Goal: Find specific page/section: Find specific page/section

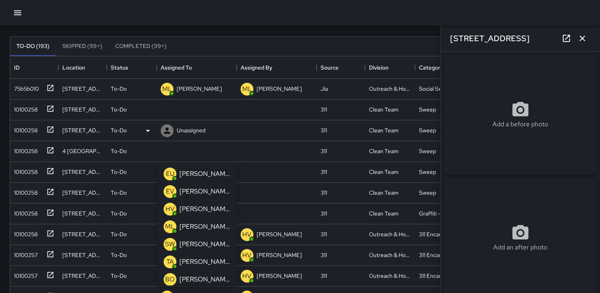
scroll to position [332, 573]
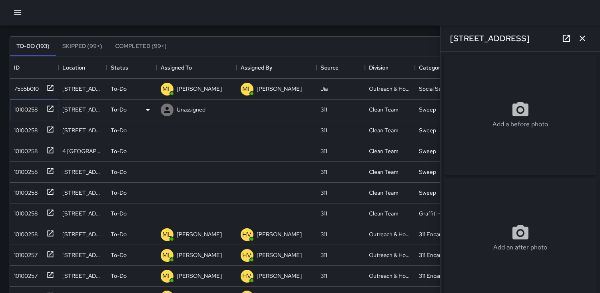
click at [22, 107] on div "10100258" at bounding box center [24, 107] width 27 height 11
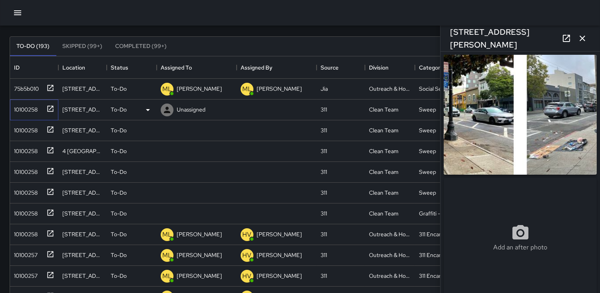
type input "**********"
click at [535, 149] on img at bounding box center [519, 115] width 153 height 120
click at [30, 109] on div "10100258" at bounding box center [24, 107] width 27 height 11
click at [171, 112] on icon at bounding box center [167, 110] width 10 height 10
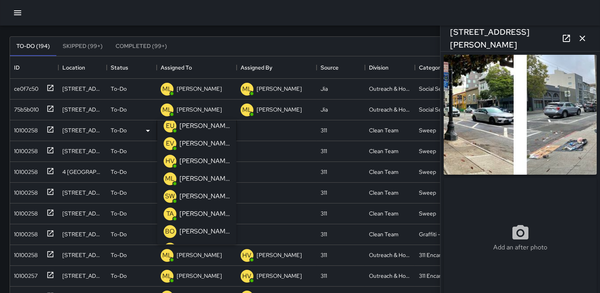
scroll to position [0, 0]
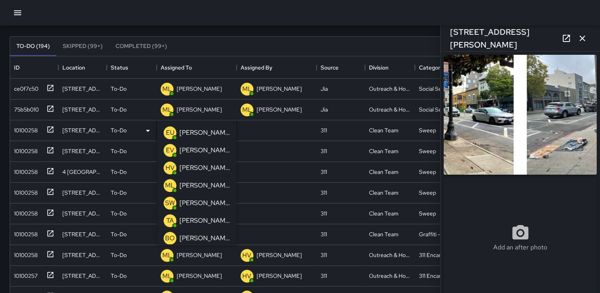
click at [171, 132] on p "EU" at bounding box center [170, 133] width 8 height 10
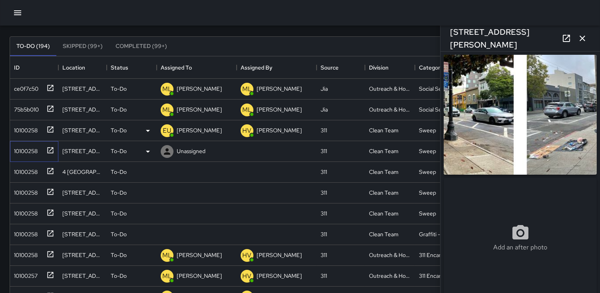
click at [37, 149] on div "10100258" at bounding box center [24, 149] width 27 height 11
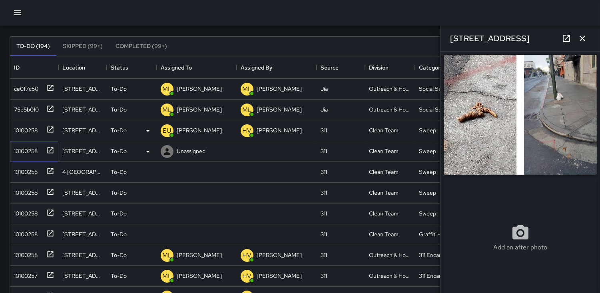
type input "**********"
click at [165, 149] on icon at bounding box center [167, 152] width 10 height 10
click at [29, 169] on div "10100258" at bounding box center [24, 170] width 27 height 11
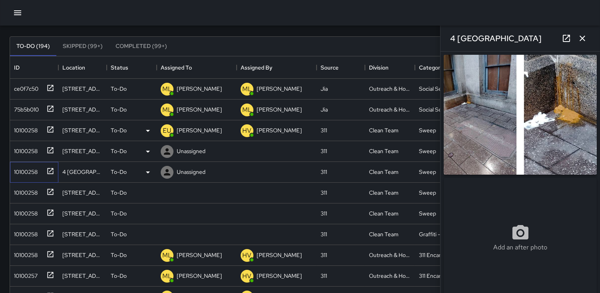
type input "**********"
click at [168, 173] on icon at bounding box center [167, 172] width 10 height 10
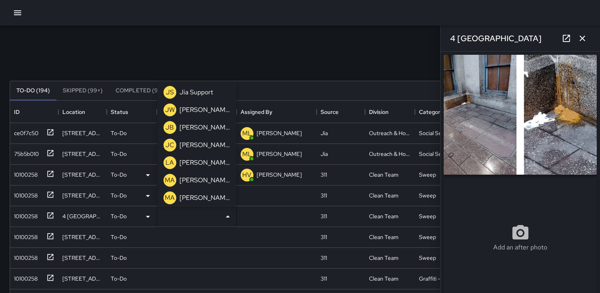
scroll to position [222, 0]
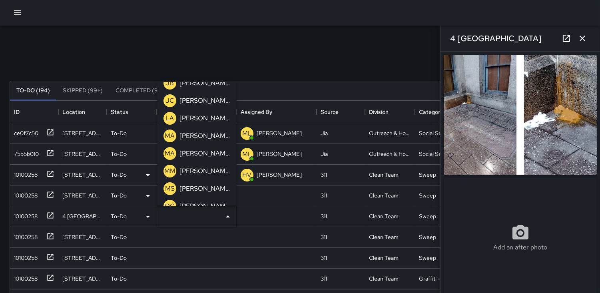
click at [166, 169] on p "MM" at bounding box center [169, 171] width 11 height 10
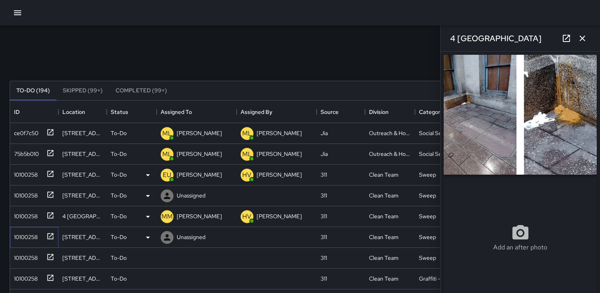
click at [27, 233] on div "10100258" at bounding box center [24, 235] width 27 height 11
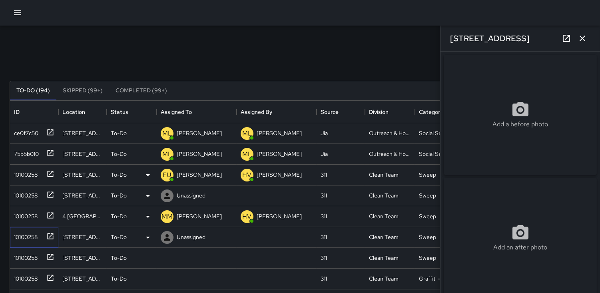
type input "**********"
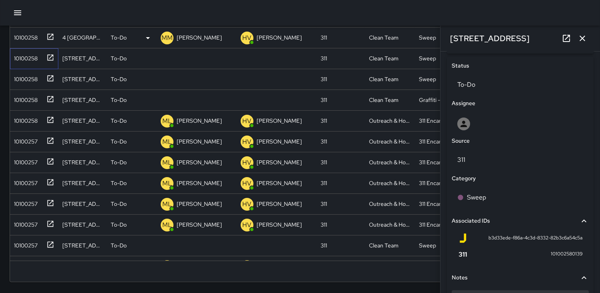
scroll to position [441, 0]
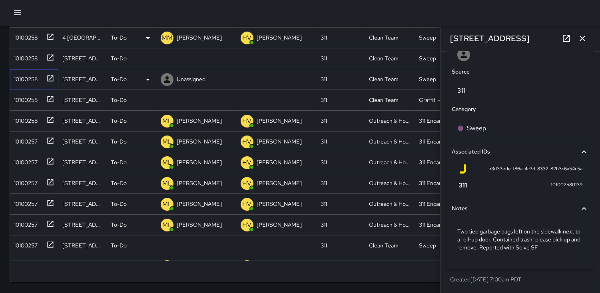
click at [30, 78] on div "10100258" at bounding box center [24, 77] width 27 height 11
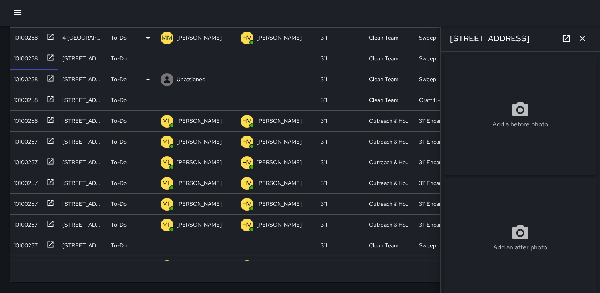
type input "**********"
click at [169, 75] on icon at bounding box center [167, 80] width 10 height 10
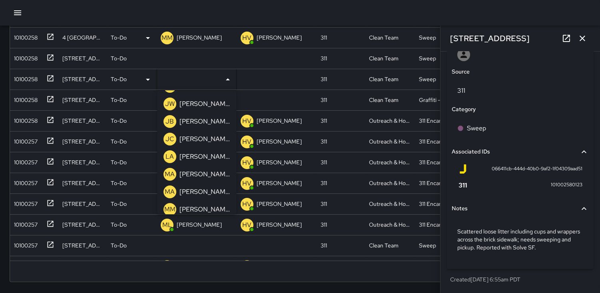
scroll to position [222, 0]
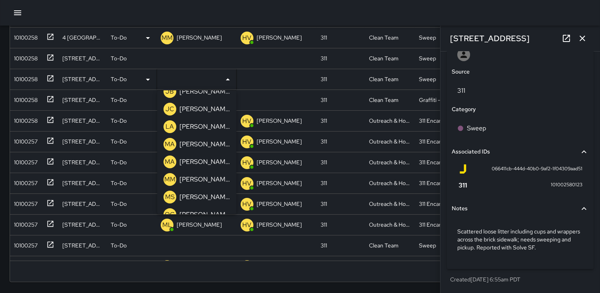
click at [169, 176] on p "MM" at bounding box center [169, 180] width 11 height 10
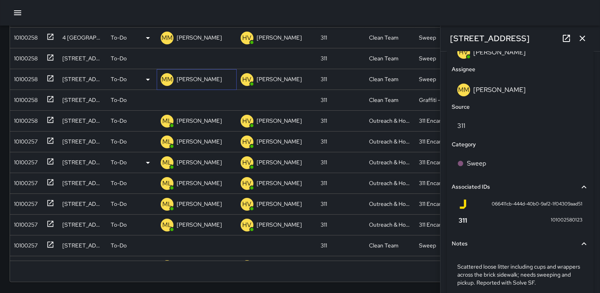
scroll to position [478, 0]
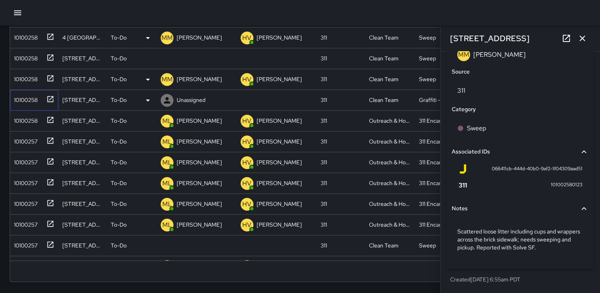
click at [29, 100] on div "10100258" at bounding box center [24, 98] width 27 height 11
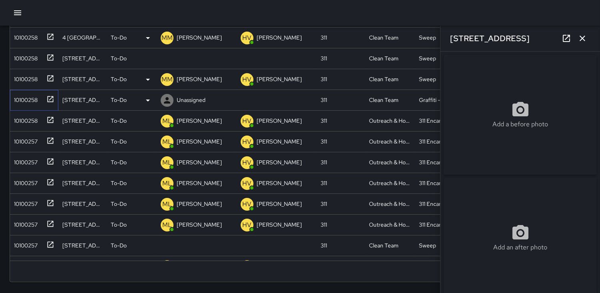
type input "**********"
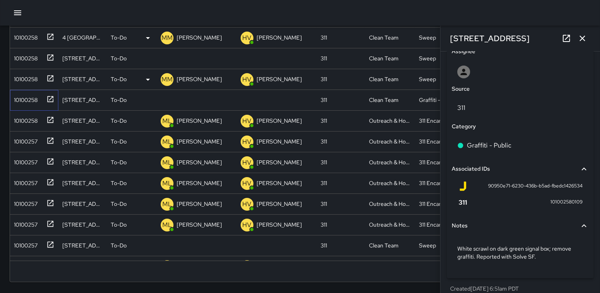
scroll to position [433, 0]
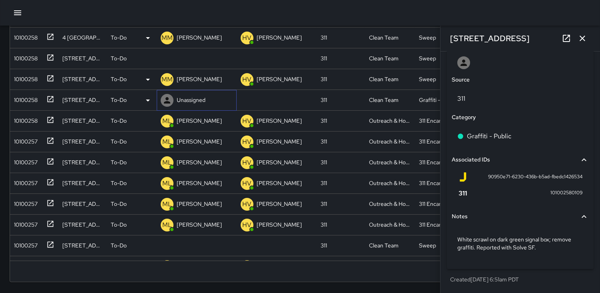
click at [167, 97] on icon at bounding box center [167, 100] width 6 height 6
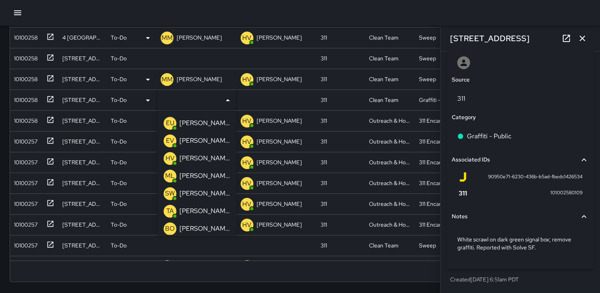
click at [167, 159] on p "HV" at bounding box center [169, 159] width 9 height 10
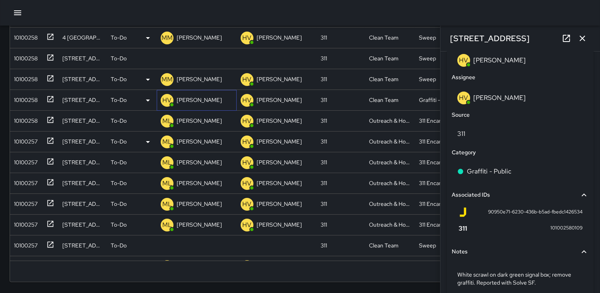
scroll to position [470, 0]
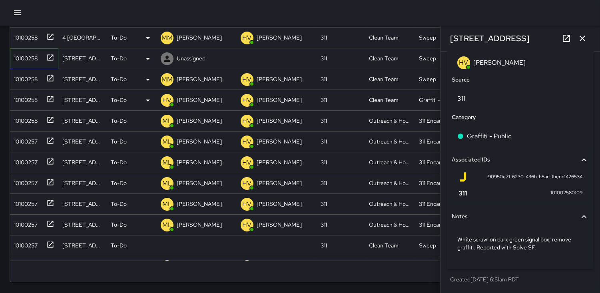
click at [29, 58] on div "10100258" at bounding box center [24, 56] width 27 height 11
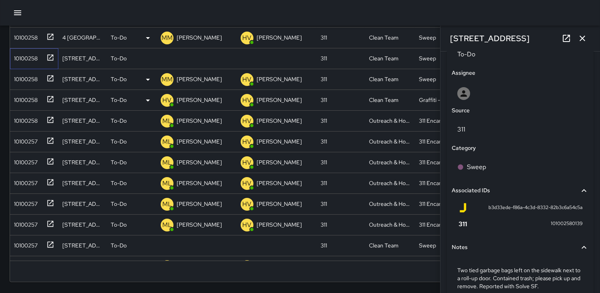
scroll to position [441, 0]
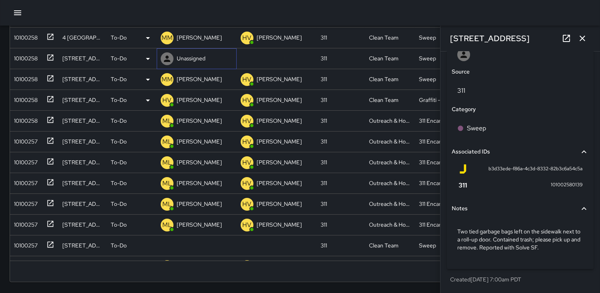
click at [168, 61] on icon at bounding box center [167, 59] width 6 height 6
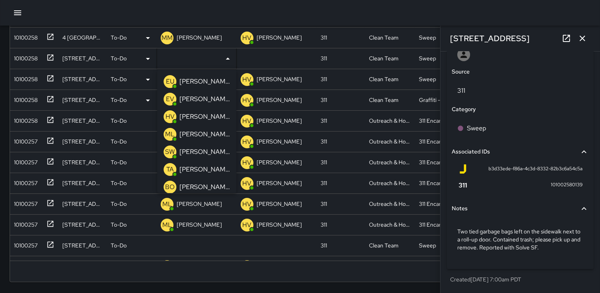
click at [171, 113] on p "HV" at bounding box center [169, 117] width 9 height 10
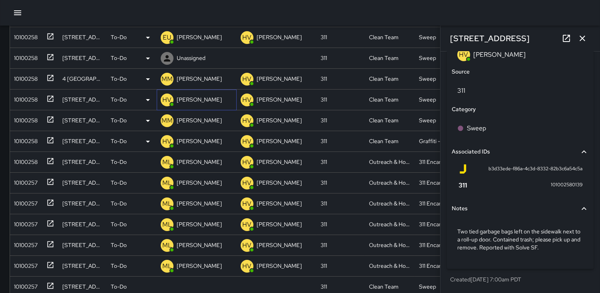
scroll to position [46, 0]
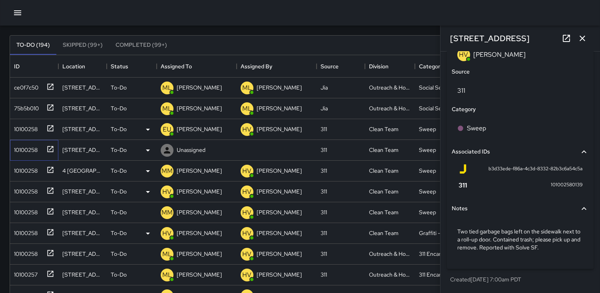
click at [11, 149] on div "10100258" at bounding box center [24, 148] width 27 height 11
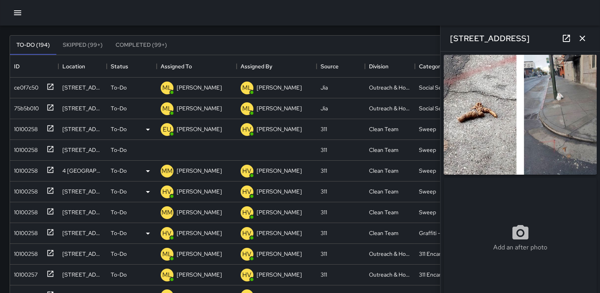
click at [484, 133] on img at bounding box center [519, 115] width 153 height 120
click at [0, 0] on icon at bounding box center [0, 0] width 0 height 0
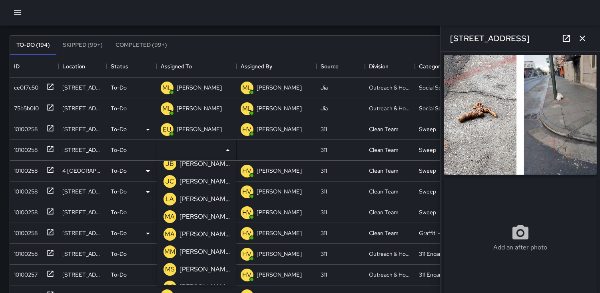
scroll to position [222, 0]
click at [165, 253] on p "MM" at bounding box center [169, 251] width 11 height 10
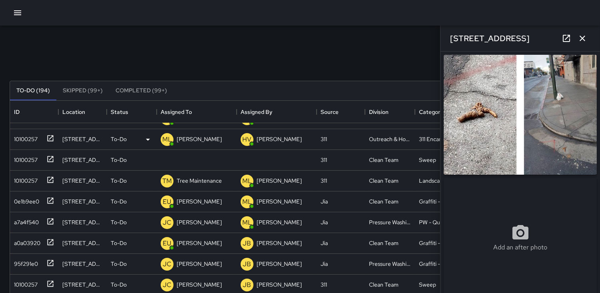
scroll to position [266, 0]
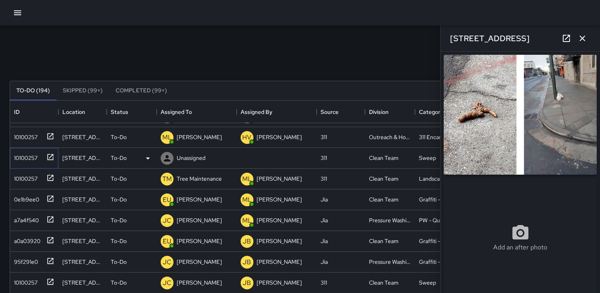
click at [14, 156] on div "10100257" at bounding box center [24, 156] width 27 height 11
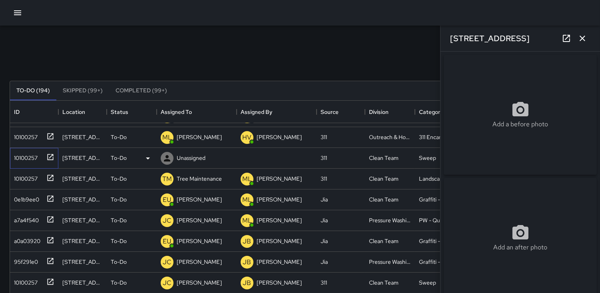
type input "**********"
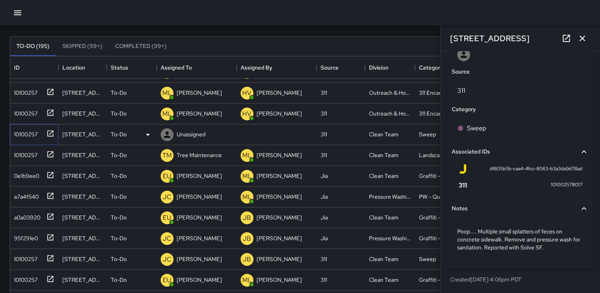
scroll to position [286, 0]
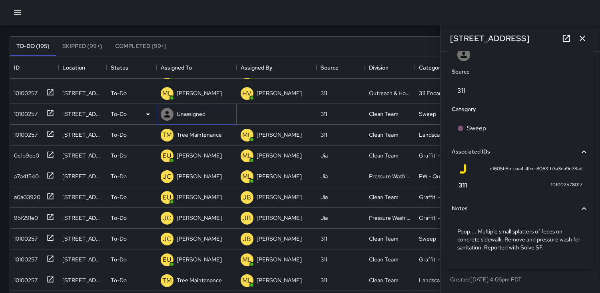
click at [167, 113] on icon at bounding box center [167, 114] width 6 height 6
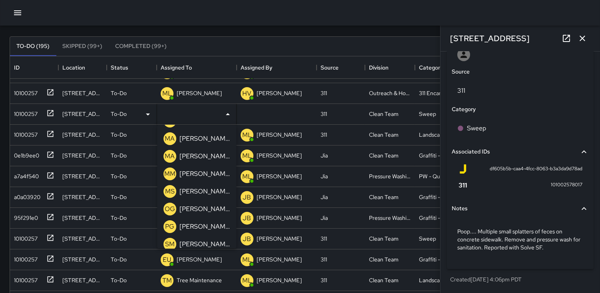
scroll to position [266, 0]
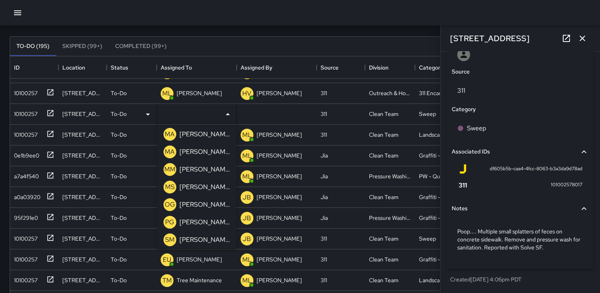
click at [170, 167] on p "MM" at bounding box center [169, 170] width 11 height 10
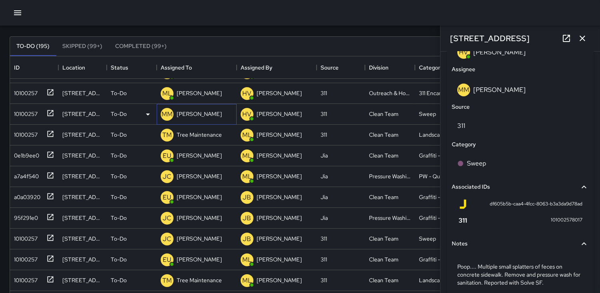
scroll to position [478, 0]
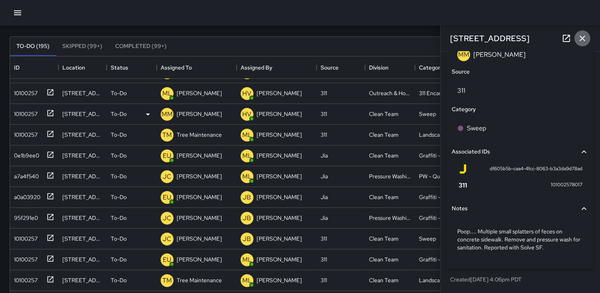
click at [585, 38] on icon "button" at bounding box center [582, 39] width 10 height 10
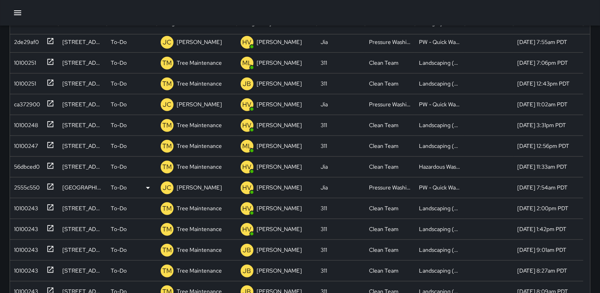
scroll to position [1332, 0]
click at [20, 100] on div "ca372900" at bounding box center [25, 102] width 29 height 11
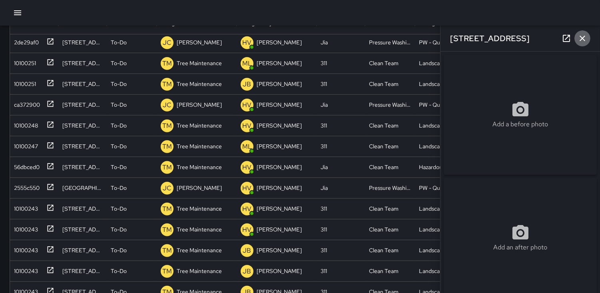
click at [581, 38] on icon "button" at bounding box center [582, 39] width 10 height 10
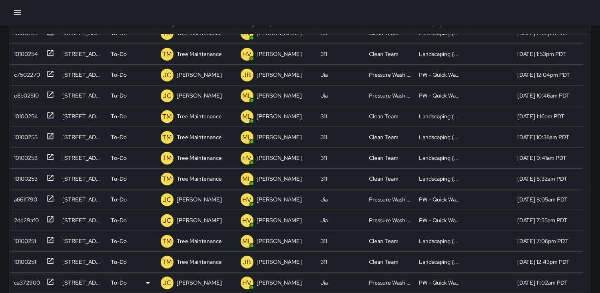
scroll to position [1021, 0]
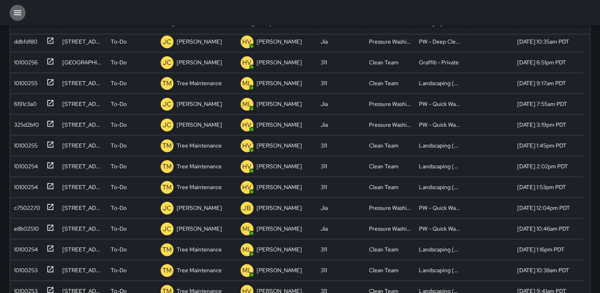
click at [17, 14] on icon "button" at bounding box center [17, 12] width 7 height 5
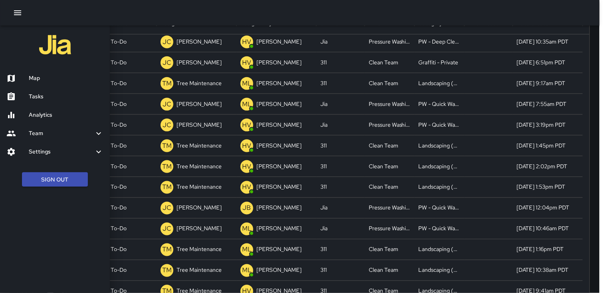
click at [40, 77] on h6 "Map" at bounding box center [66, 78] width 75 height 9
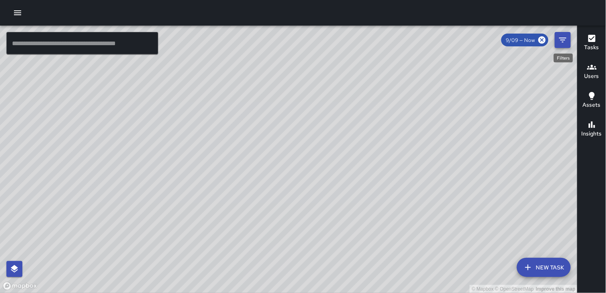
click at [566, 40] on icon "Filters" at bounding box center [563, 40] width 10 height 10
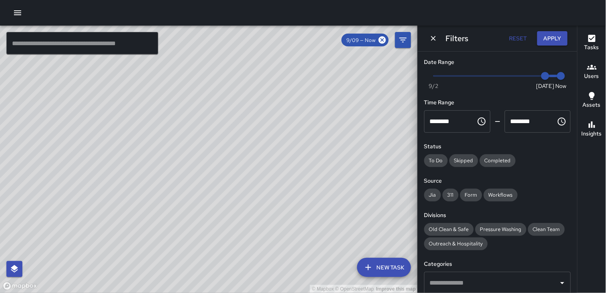
click at [503, 76] on span "Now [DATE] [DATE] 7:44 am" at bounding box center [497, 76] width 127 height 12
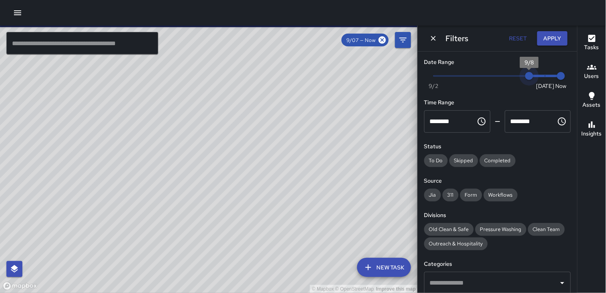
type input "*"
click at [518, 76] on span "Now [DATE] [DATE] 7:44 am" at bounding box center [497, 76] width 127 height 12
drag, startPoint x: 553, startPoint y: 77, endPoint x: 542, endPoint y: 77, distance: 10.8
click at [542, 77] on span "9/9" at bounding box center [545, 76] width 8 height 8
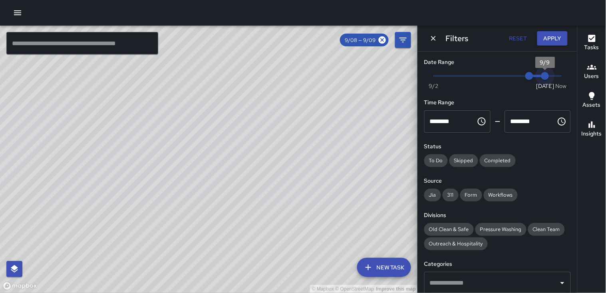
click at [545, 75] on span "9/9" at bounding box center [545, 76] width 8 height 8
drag, startPoint x: 539, startPoint y: 78, endPoint x: 548, endPoint y: 76, distance: 9.7
click at [557, 76] on span "7:44 am" at bounding box center [561, 76] width 8 height 8
click at [557, 80] on span "7:44 am" at bounding box center [561, 76] width 8 height 8
type input "*"
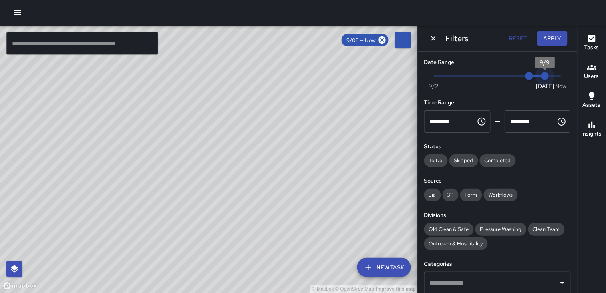
drag, startPoint x: 556, startPoint y: 77, endPoint x: 535, endPoint y: 78, distance: 20.4
click at [541, 78] on span "9/9" at bounding box center [545, 76] width 8 height 8
click at [525, 75] on span "9/8" at bounding box center [529, 76] width 8 height 8
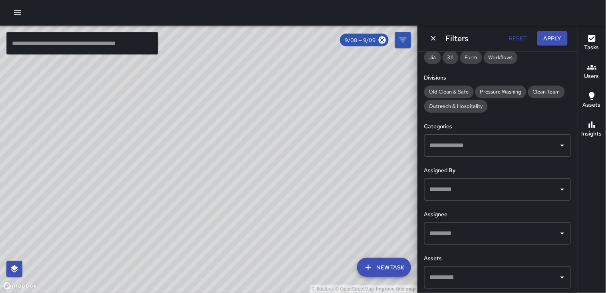
scroll to position [139, 0]
click at [544, 93] on div "Clean Team" at bounding box center [546, 90] width 37 height 13
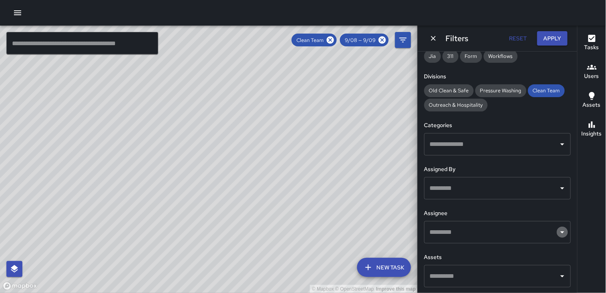
click at [558, 230] on icon "Open" at bounding box center [563, 232] width 10 height 10
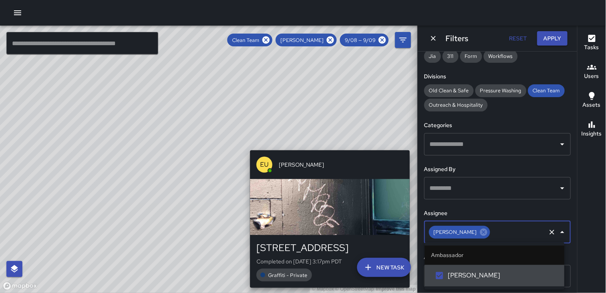
click at [334, 145] on div "© Mapbox © OpenStreetMap Improve this map EU [PERSON_NAME] [STREET_ADDRESS] Com…" at bounding box center [209, 159] width 418 height 267
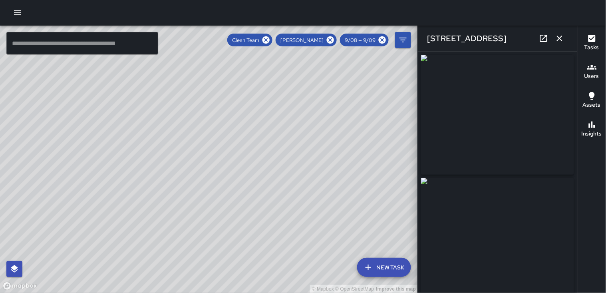
type input "**********"
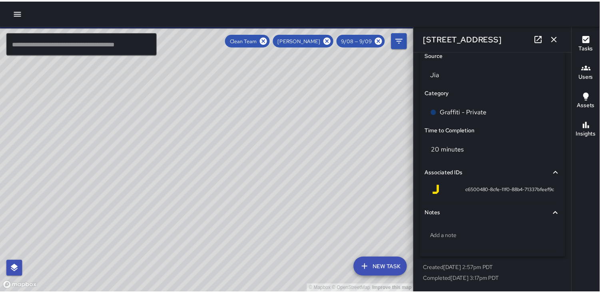
scroll to position [570, 0]
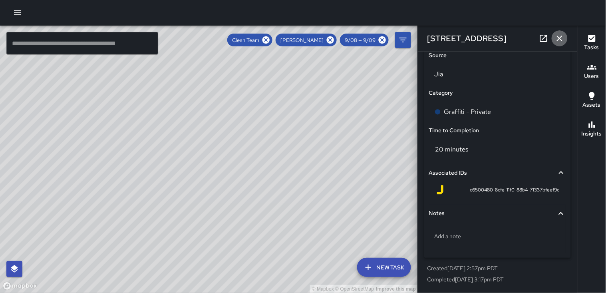
click at [558, 37] on icon "button" at bounding box center [560, 39] width 6 height 6
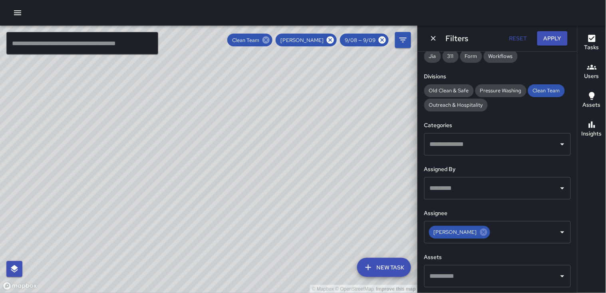
drag, startPoint x: 269, startPoint y: 38, endPoint x: 307, endPoint y: 47, distance: 39.0
click at [269, 38] on icon at bounding box center [265, 39] width 7 height 7
drag, startPoint x: 332, startPoint y: 41, endPoint x: 348, endPoint y: 41, distance: 15.6
click at [332, 41] on icon at bounding box center [330, 40] width 9 height 9
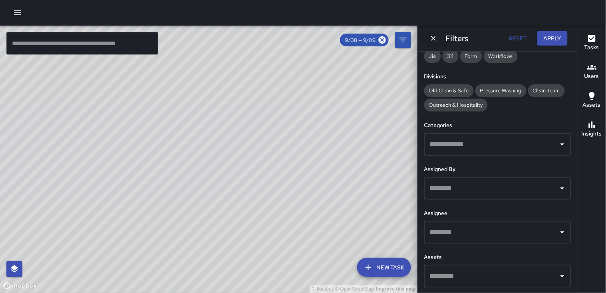
click at [378, 40] on span "9/08 — 9/09" at bounding box center [360, 40] width 40 height 7
click at [382, 39] on icon at bounding box center [382, 40] width 9 height 9
click at [433, 38] on icon "Dismiss" at bounding box center [433, 38] width 8 height 8
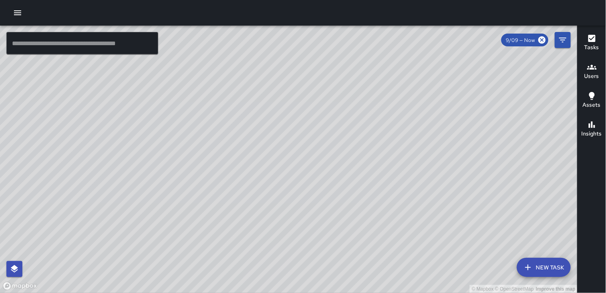
drag, startPoint x: 491, startPoint y: 129, endPoint x: 445, endPoint y: 148, distance: 49.3
click at [445, 148] on div "© Mapbox © OpenStreetMap Improve this map" at bounding box center [289, 159] width 578 height 267
drag, startPoint x: 448, startPoint y: 145, endPoint x: 462, endPoint y: 168, distance: 26.4
click at [462, 168] on div "© Mapbox © OpenStreetMap Improve this map" at bounding box center [289, 159] width 578 height 267
drag, startPoint x: 421, startPoint y: 174, endPoint x: 414, endPoint y: 162, distance: 13.9
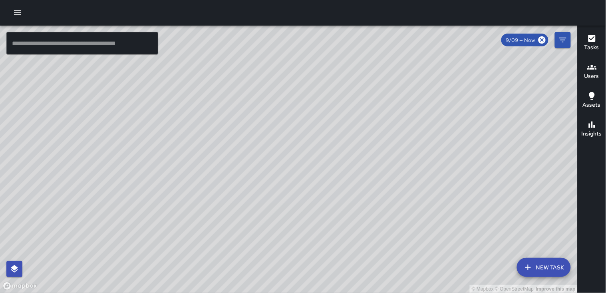
click at [418, 167] on div "© Mapbox © OpenStreetMap Improve this map" at bounding box center [289, 159] width 578 height 267
drag, startPoint x: 381, startPoint y: 169, endPoint x: 354, endPoint y: 179, distance: 28.7
click at [354, 179] on div "© Mapbox © OpenStreetMap Improve this map" at bounding box center [289, 159] width 578 height 267
click at [17, 13] on icon "button" at bounding box center [18, 13] width 10 height 10
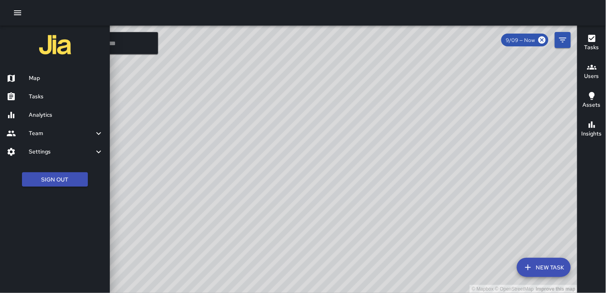
click at [44, 72] on div "Map" at bounding box center [55, 78] width 110 height 18
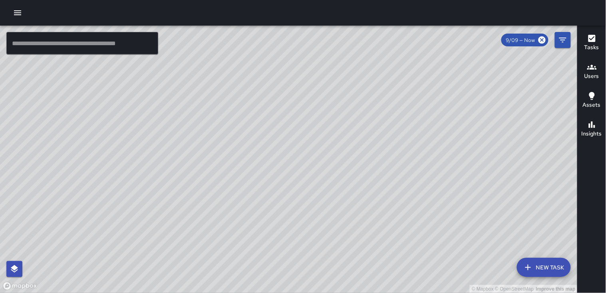
drag, startPoint x: 232, startPoint y: 129, endPoint x: 233, endPoint y: 138, distance: 9.2
click at [233, 138] on div "© Mapbox © OpenStreetMap Improve this map" at bounding box center [289, 159] width 578 height 267
drag, startPoint x: 232, startPoint y: 135, endPoint x: 226, endPoint y: 145, distance: 11.4
click at [226, 145] on div "© Mapbox © OpenStreetMap Improve this map" at bounding box center [289, 159] width 578 height 267
click at [15, 10] on icon "button" at bounding box center [18, 13] width 10 height 10
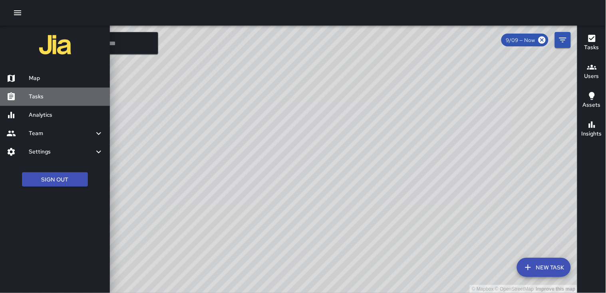
drag, startPoint x: 42, startPoint y: 94, endPoint x: 49, endPoint y: 91, distance: 7.5
click at [44, 94] on h6 "Tasks" at bounding box center [66, 96] width 75 height 9
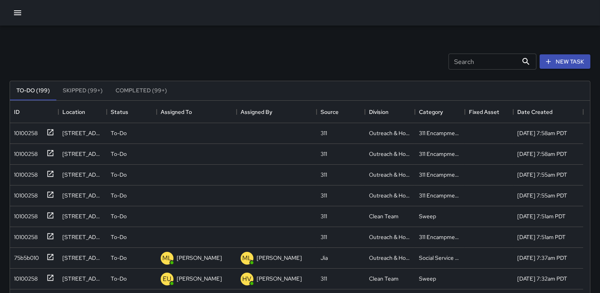
scroll to position [332, 573]
click at [22, 177] on div "10100258" at bounding box center [24, 172] width 27 height 11
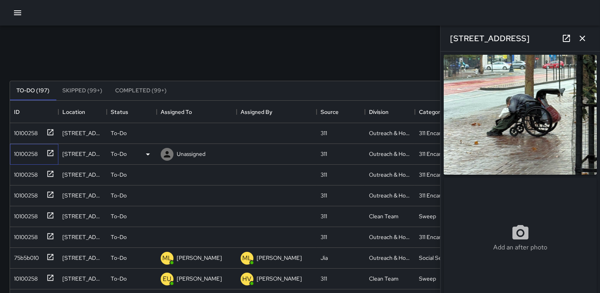
click at [32, 148] on div "10100258" at bounding box center [24, 152] width 27 height 11
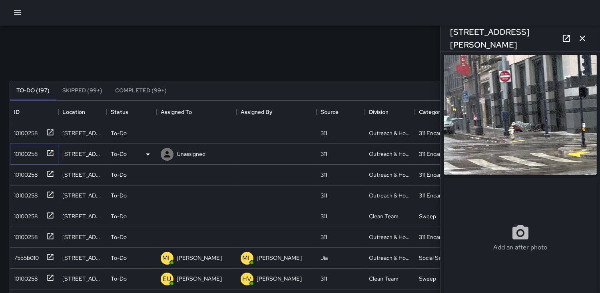
type input "**********"
click at [23, 195] on div "10100258" at bounding box center [24, 193] width 27 height 11
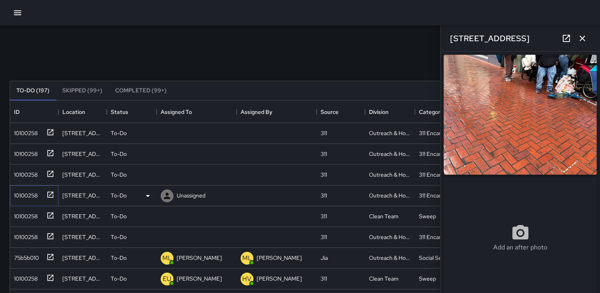
type input "**********"
click at [33, 214] on div "10100258" at bounding box center [24, 214] width 27 height 11
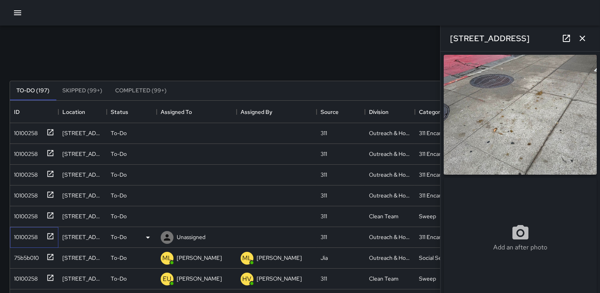
click at [24, 236] on div "10100258" at bounding box center [24, 235] width 27 height 11
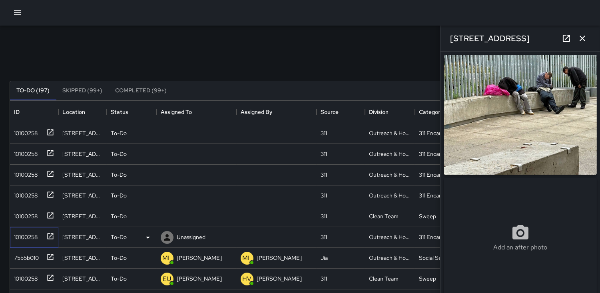
type input "**********"
click at [584, 34] on icon "button" at bounding box center [582, 39] width 10 height 10
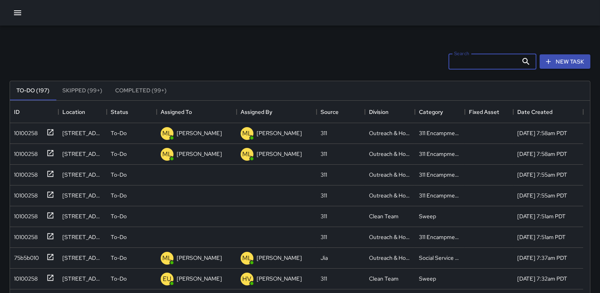
click at [456, 62] on input "Search" at bounding box center [483, 62] width 70 height 16
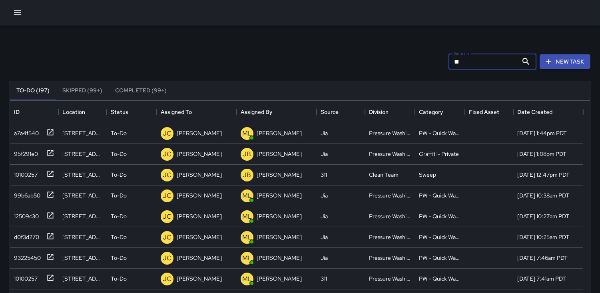
type input "*"
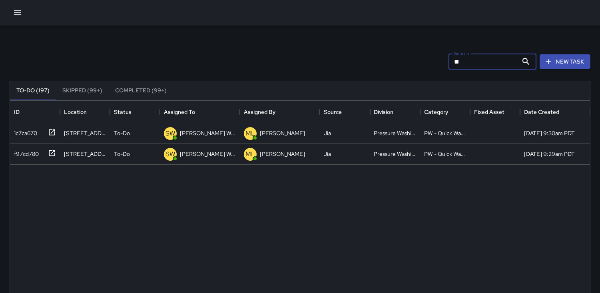
type input "*"
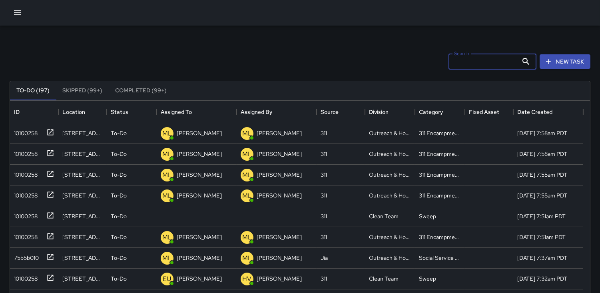
click at [452, 58] on input "Search" at bounding box center [483, 62] width 70 height 16
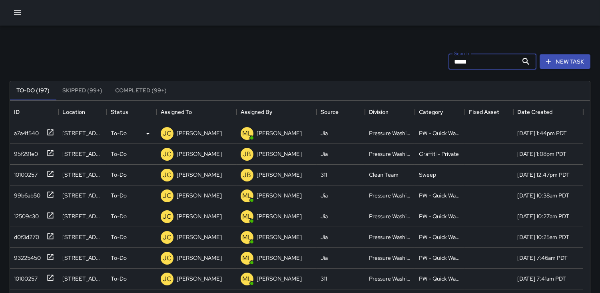
type input "*****"
click at [30, 135] on div "a7a4f540" at bounding box center [25, 131] width 28 height 11
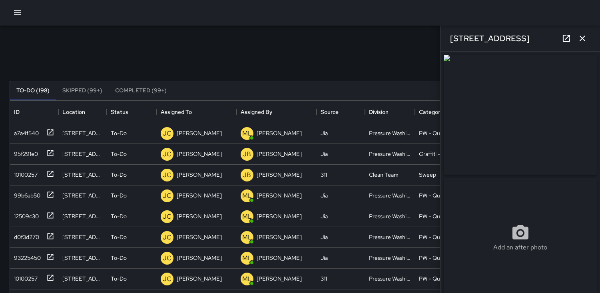
click at [587, 38] on button "button" at bounding box center [582, 38] width 16 height 16
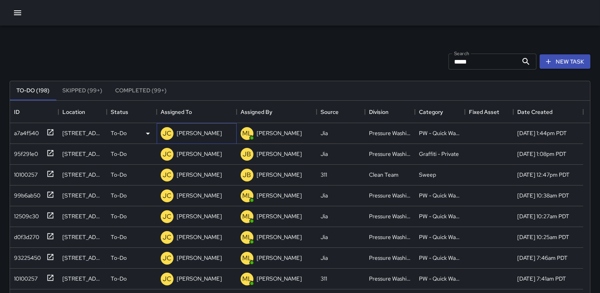
click at [167, 134] on p "JC" at bounding box center [167, 134] width 9 height 10
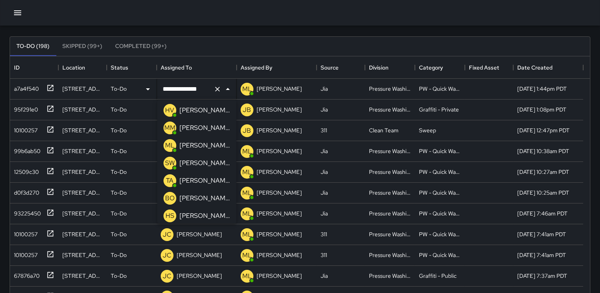
scroll to position [21, 0]
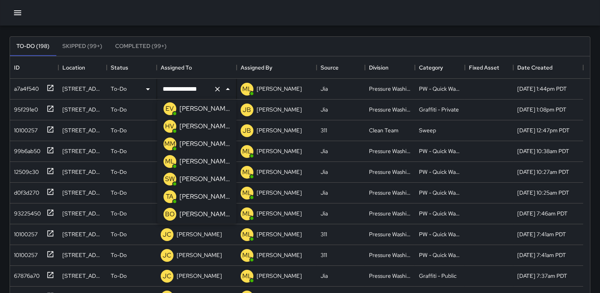
click at [169, 175] on p "SW" at bounding box center [170, 179] width 10 height 10
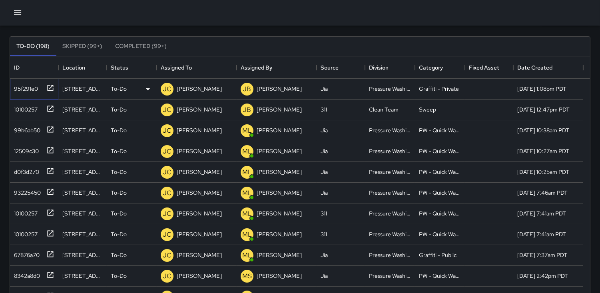
click at [22, 89] on div "95f291e0" at bounding box center [24, 86] width 27 height 11
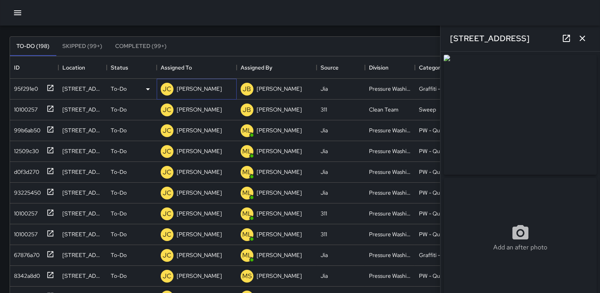
click at [165, 92] on p "JC" at bounding box center [167, 89] width 9 height 10
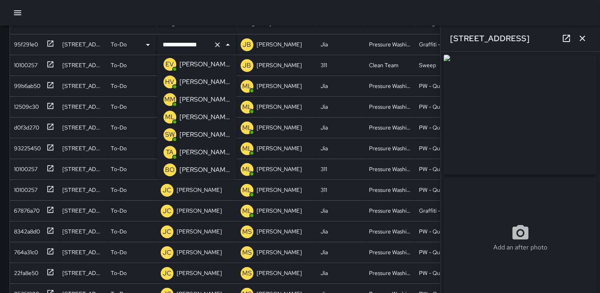
scroll to position [65, 0]
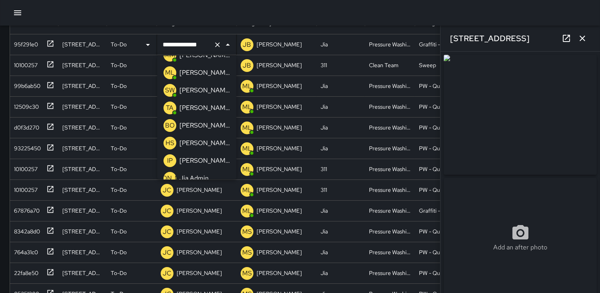
click at [166, 86] on p "SW" at bounding box center [170, 90] width 10 height 10
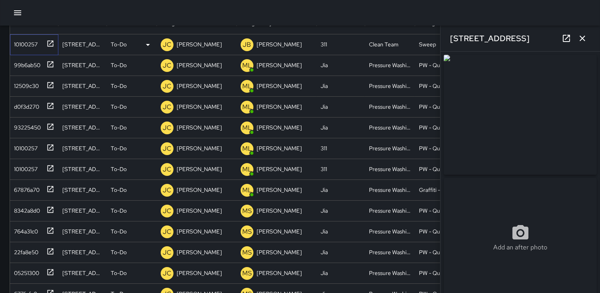
click at [26, 42] on div "10100257" at bounding box center [24, 42] width 27 height 11
type input "**********"
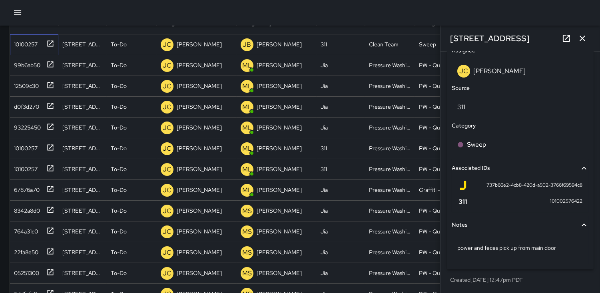
scroll to position [462, 0]
click at [166, 45] on p "JC" at bounding box center [167, 45] width 9 height 10
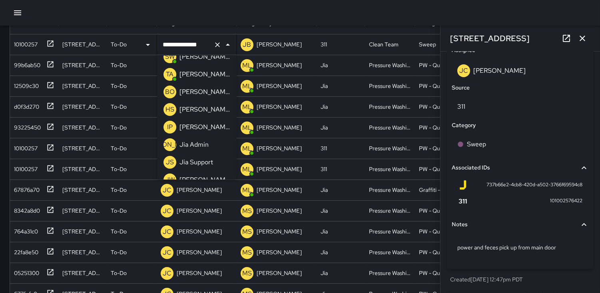
scroll to position [54, 0]
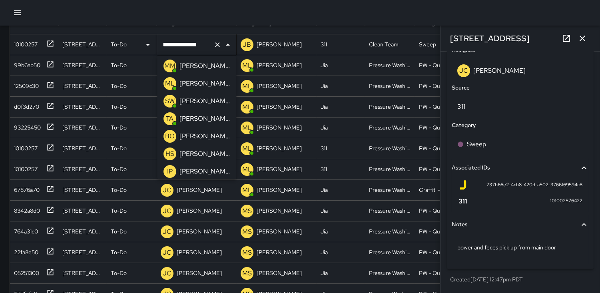
click at [170, 99] on p "SW" at bounding box center [170, 101] width 10 height 10
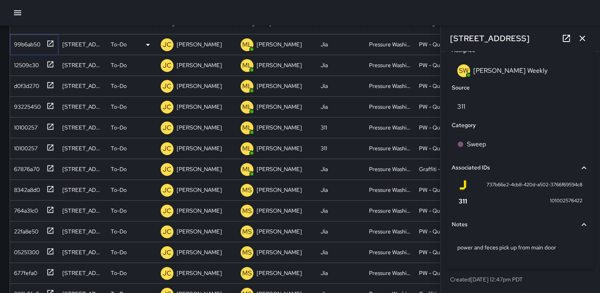
click at [26, 48] on div "99b6ab50" at bounding box center [26, 42] width 30 height 11
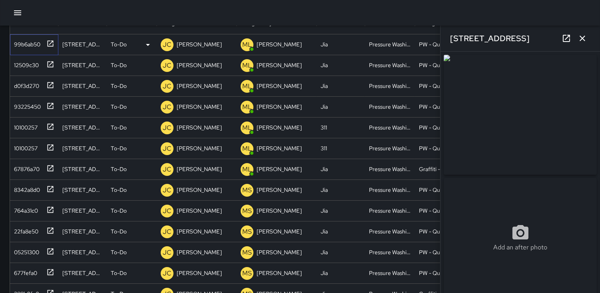
type input "**********"
click at [167, 45] on p "JC" at bounding box center [167, 45] width 9 height 10
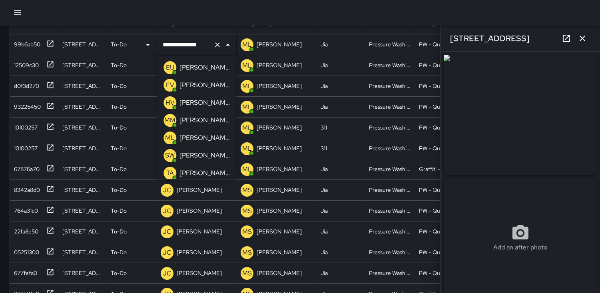
scroll to position [44, 0]
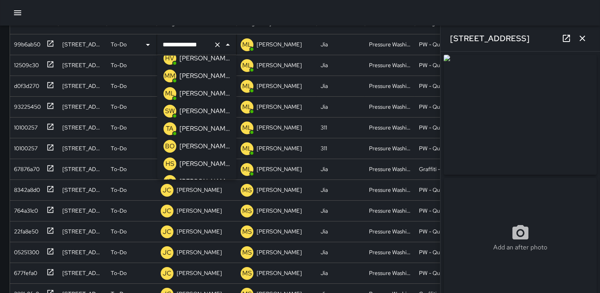
click at [170, 110] on p "SW" at bounding box center [170, 111] width 10 height 10
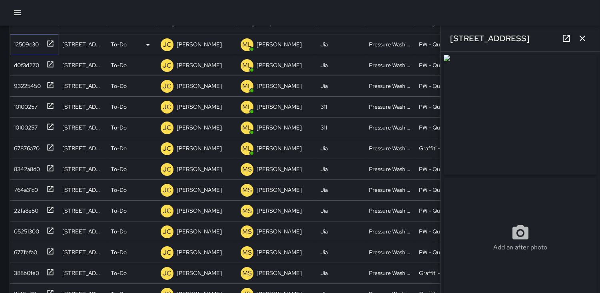
click at [22, 43] on div "12509c30" at bounding box center [25, 42] width 28 height 11
type input "**********"
click at [168, 42] on p "JC" at bounding box center [167, 45] width 9 height 10
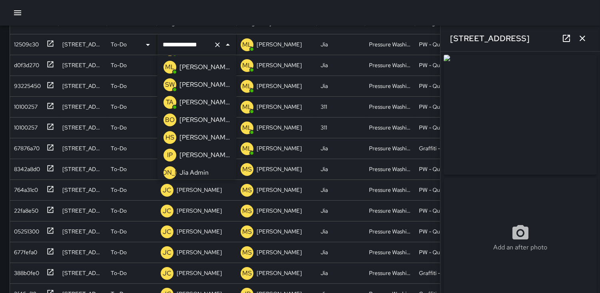
scroll to position [54, 0]
click at [169, 101] on p "SW" at bounding box center [170, 101] width 10 height 10
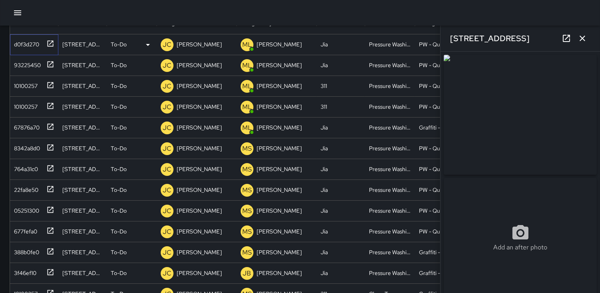
click at [22, 41] on div "d0f3d270" at bounding box center [25, 42] width 28 height 11
type input "**********"
click at [165, 45] on p "JC" at bounding box center [167, 45] width 9 height 10
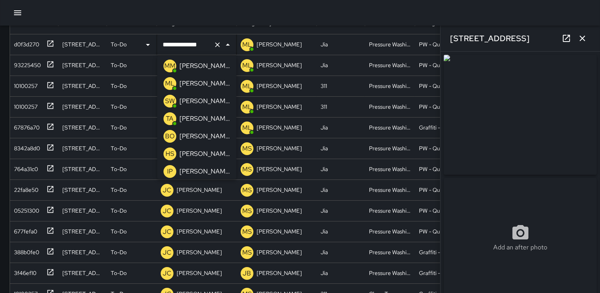
click at [168, 98] on p "SW" at bounding box center [170, 101] width 10 height 10
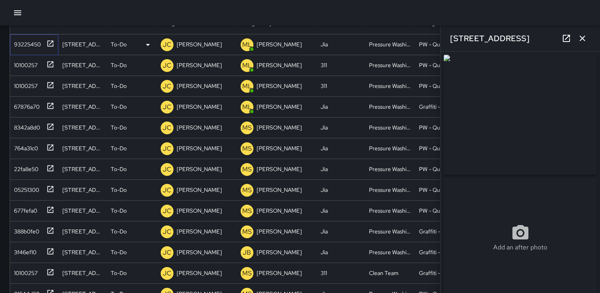
click at [22, 44] on div "93225450" at bounding box center [26, 42] width 30 height 11
click at [166, 46] on p "JC" at bounding box center [167, 45] width 9 height 10
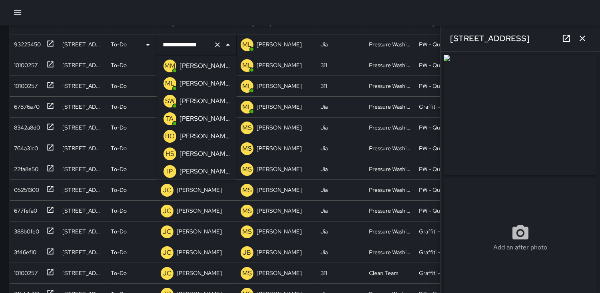
click at [169, 96] on p "SW" at bounding box center [170, 101] width 10 height 10
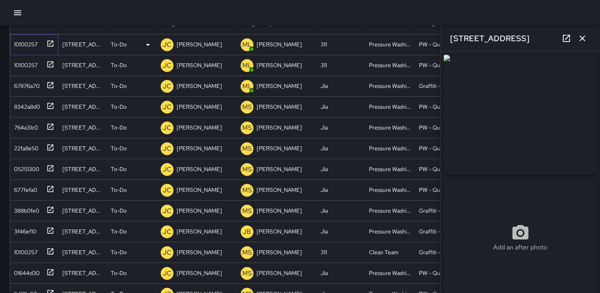
click at [32, 45] on div "10100257" at bounding box center [24, 42] width 27 height 11
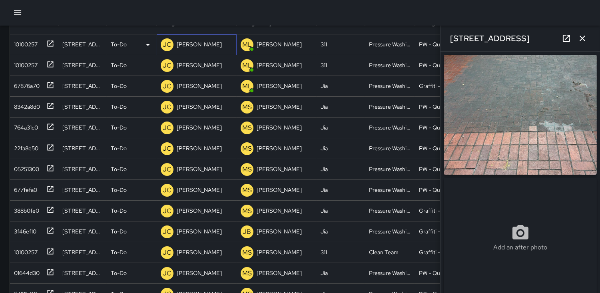
click at [168, 45] on p "JC" at bounding box center [167, 45] width 9 height 10
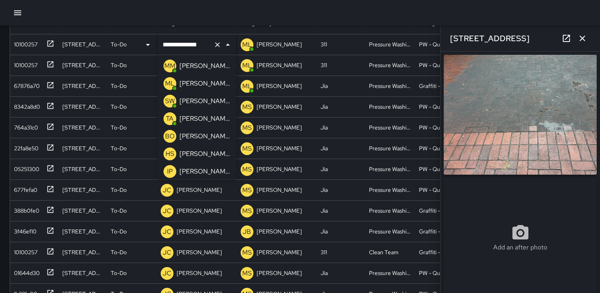
click at [169, 98] on p "SW" at bounding box center [170, 101] width 10 height 10
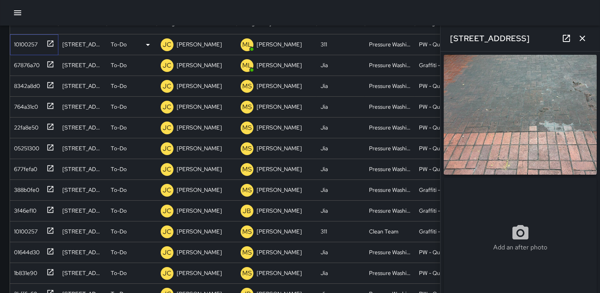
click at [25, 42] on div "10100257" at bounding box center [24, 42] width 27 height 11
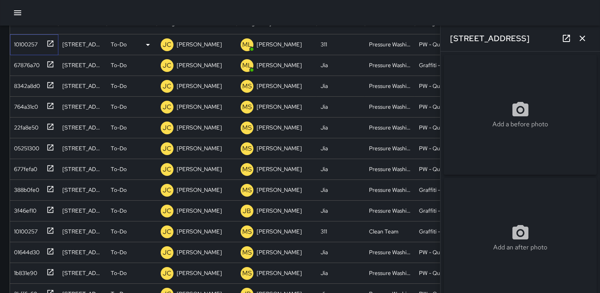
type input "**********"
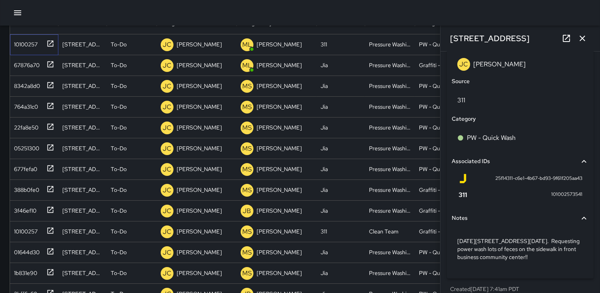
scroll to position [478, 0]
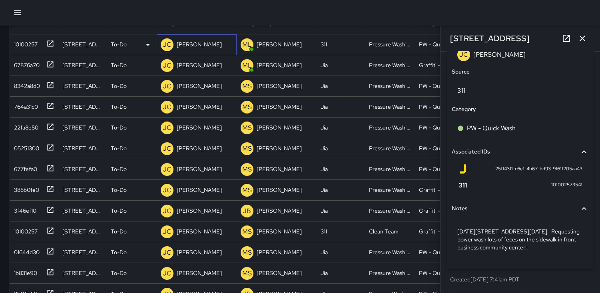
click at [167, 46] on p "JC" at bounding box center [167, 45] width 9 height 10
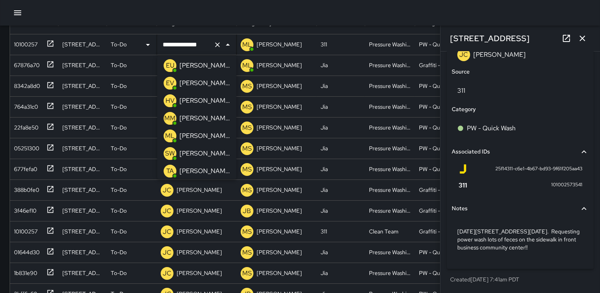
scroll to position [0, 0]
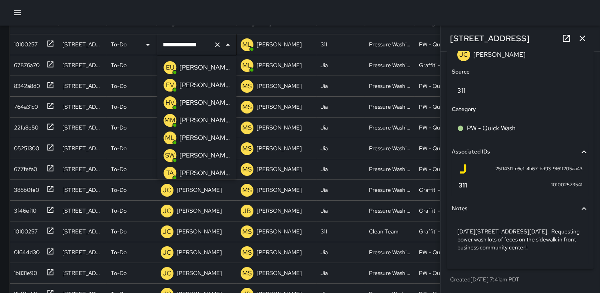
click at [169, 153] on p "SW" at bounding box center [170, 156] width 10 height 10
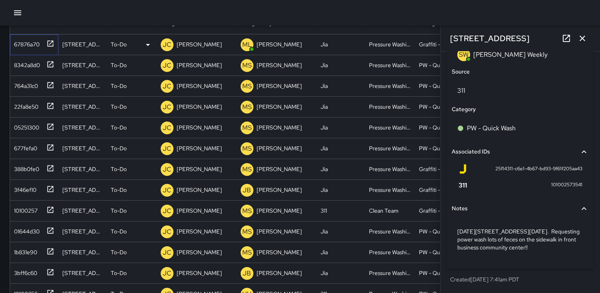
click at [26, 42] on div "67876a70" at bounding box center [25, 42] width 29 height 11
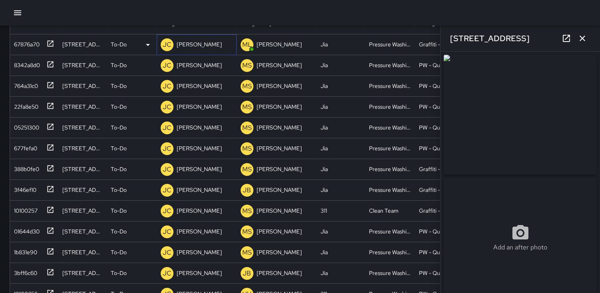
click at [168, 42] on p "JC" at bounding box center [167, 45] width 9 height 10
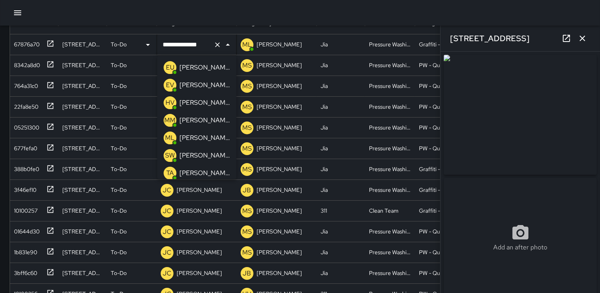
click at [167, 155] on p "SW" at bounding box center [170, 156] width 10 height 10
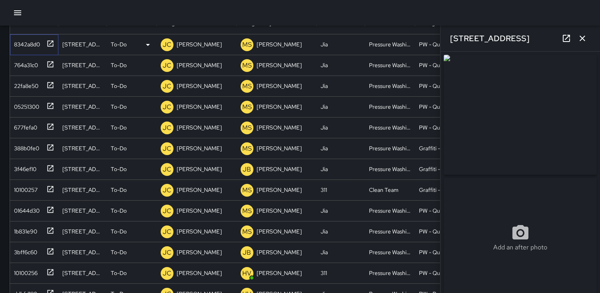
click at [30, 42] on div "8342a8d0" at bounding box center [25, 42] width 29 height 11
type input "**********"
click at [28, 59] on div "764a31c0" at bounding box center [24, 63] width 27 height 11
type input "**********"
click at [28, 84] on div "22fa8e50" at bounding box center [25, 84] width 28 height 11
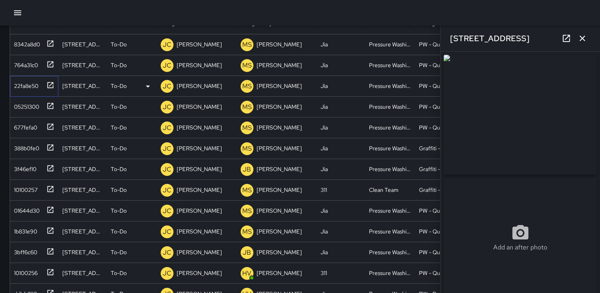
type input "**********"
click at [164, 84] on p "JC" at bounding box center [167, 86] width 9 height 10
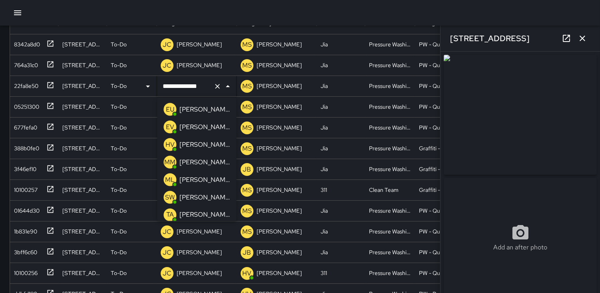
click at [169, 197] on p "SW" at bounding box center [170, 198] width 10 height 10
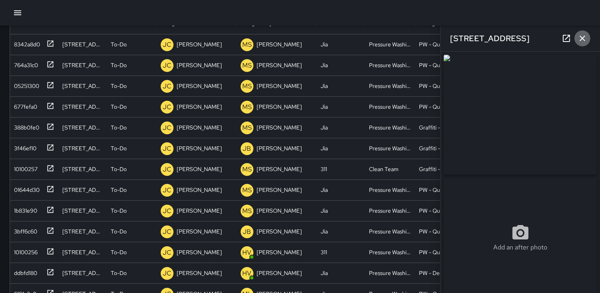
click at [582, 42] on icon "button" at bounding box center [582, 39] width 10 height 10
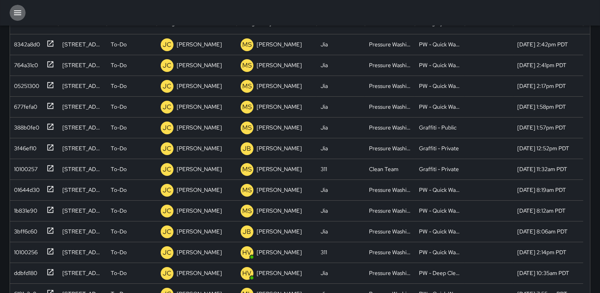
click at [19, 14] on icon "button" at bounding box center [17, 12] width 7 height 5
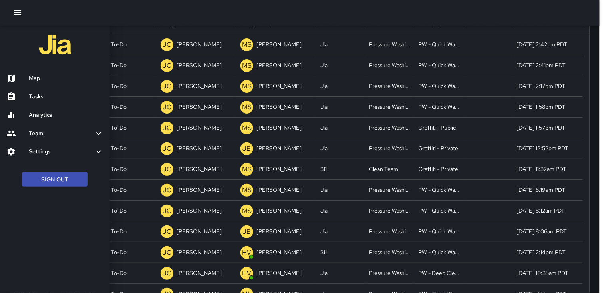
click at [46, 97] on h6 "Tasks" at bounding box center [66, 96] width 75 height 9
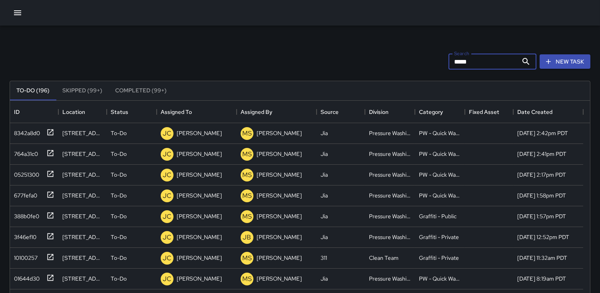
click at [480, 59] on input "*****" at bounding box center [483, 62] width 70 height 16
type input "*"
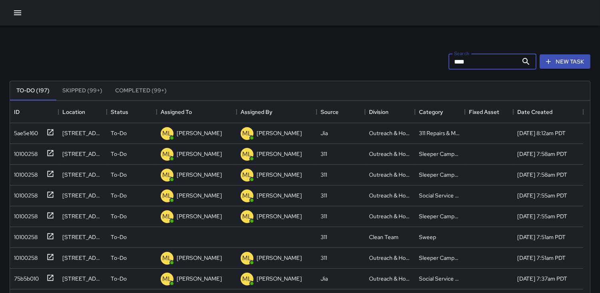
type input "*****"
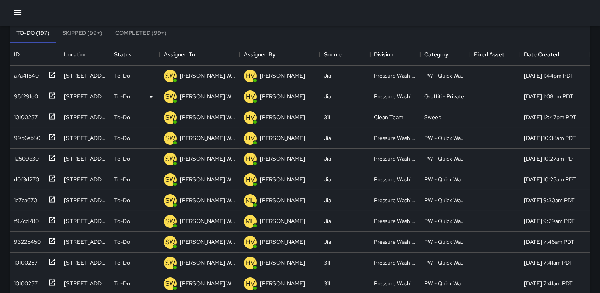
scroll to position [44, 0]
